Goal: Find specific page/section: Find specific page/section

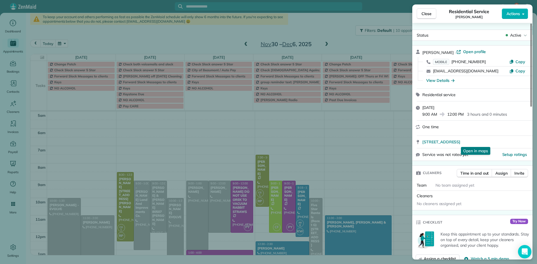
scroll to position [35, 0]
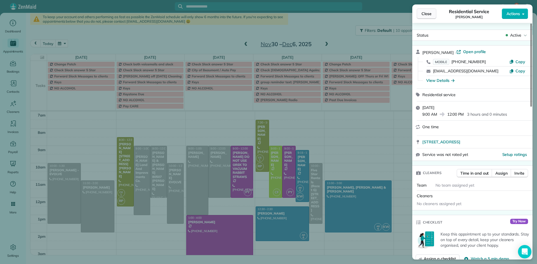
click at [423, 9] on button "Close" at bounding box center [427, 13] width 20 height 11
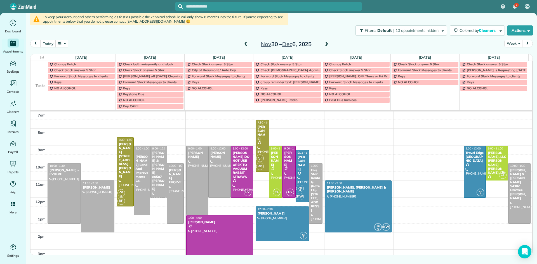
click at [60, 44] on button "button" at bounding box center [61, 44] width 13 height 8
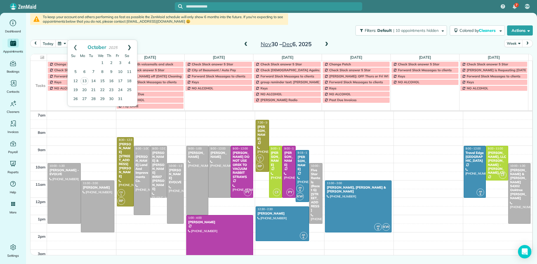
click at [131, 47] on link "Next" at bounding box center [129, 47] width 15 height 14
click at [129, 63] on link "1" at bounding box center [129, 63] width 9 height 9
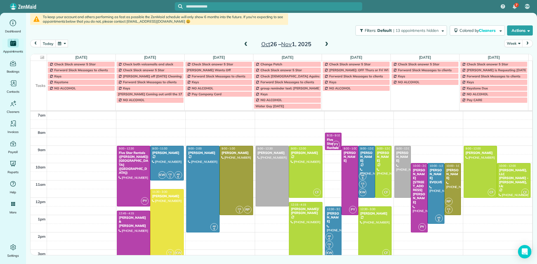
click at [327, 45] on span at bounding box center [326, 44] width 6 height 5
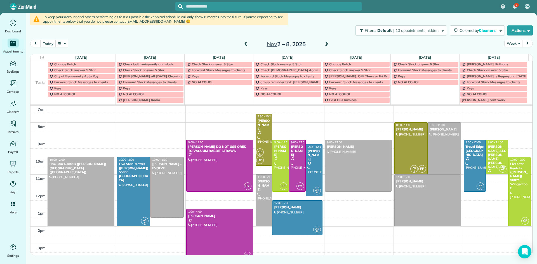
click at [327, 45] on span at bounding box center [326, 44] width 6 height 5
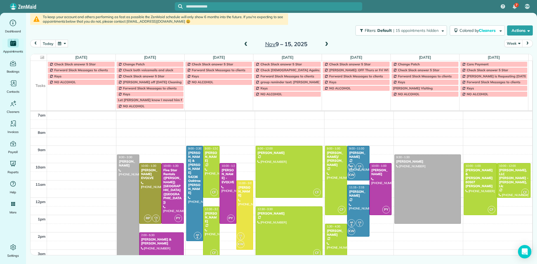
click at [248, 46] on span at bounding box center [246, 44] width 6 height 5
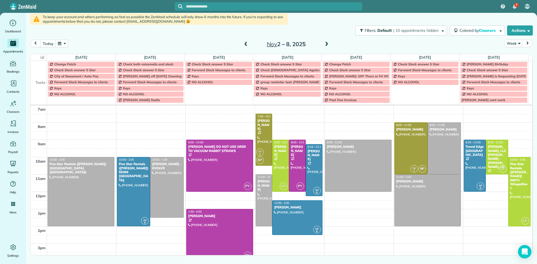
click at [325, 44] on span at bounding box center [326, 44] width 6 height 5
